Goal: Task Accomplishment & Management: Complete application form

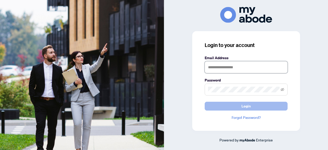
type input "**********"
click at [259, 102] on button "Login" at bounding box center [246, 106] width 83 height 9
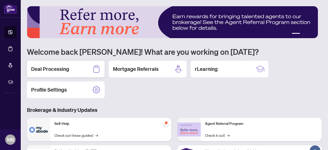
click at [60, 65] on h2 "Deal Processing" at bounding box center [50, 68] width 38 height 7
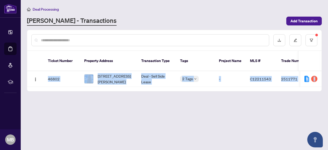
drag, startPoint x: 60, startPoint y: 65, endPoint x: 197, endPoint y: 125, distance: 148.9
click at [197, 125] on main "Deal Processing [PERSON_NAME] - Transactions Add Transaction Ticket Number Prop…" at bounding box center [175, 75] width 308 height 150
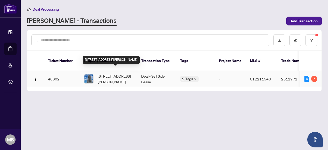
click at [122, 73] on span "[STREET_ADDRESS][PERSON_NAME]" at bounding box center [115, 78] width 35 height 11
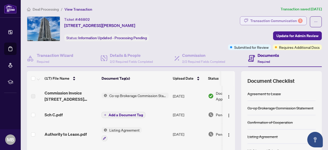
click at [269, 21] on div "Transaction Communication 5" at bounding box center [277, 21] width 52 height 8
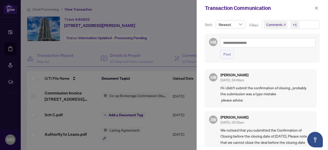
click at [181, 29] on div at bounding box center [164, 75] width 328 height 150
click at [318, 5] on span "button" at bounding box center [317, 8] width 4 height 8
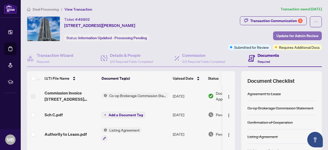
click at [311, 35] on span "Update for Admin Review" at bounding box center [298, 36] width 42 height 8
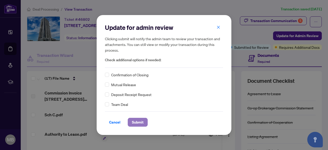
click at [141, 119] on span "Submit" at bounding box center [138, 122] width 12 height 8
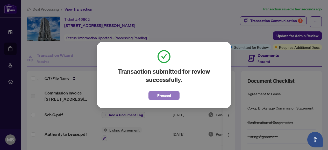
click at [160, 95] on span "Proceed" at bounding box center [164, 95] width 14 height 8
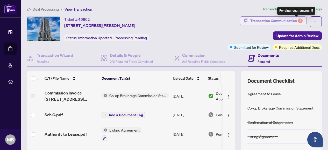
click at [298, 20] on div "5" at bounding box center [300, 20] width 5 height 5
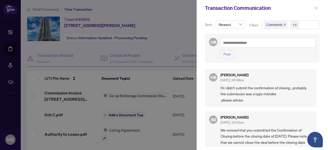
click at [317, 5] on span "button" at bounding box center [317, 8] width 4 height 8
